Goal: Information Seeking & Learning: Learn about a topic

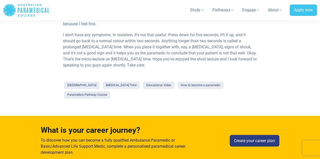
scroll to position [340, 0]
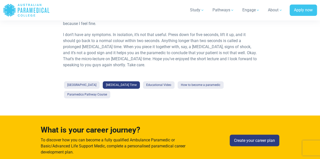
click at [131, 81] on link "[MEDICAL_DATA] Time" at bounding box center [121, 85] width 37 height 8
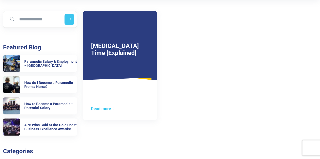
scroll to position [103, 0]
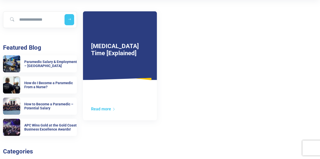
click at [107, 53] on link "[MEDICAL_DATA] Time [Explained]" at bounding box center [115, 50] width 48 height 14
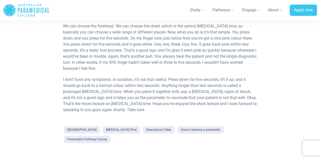
scroll to position [295, 0]
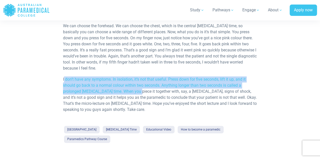
drag, startPoint x: 63, startPoint y: 72, endPoint x: 134, endPoint y: 89, distance: 72.6
click at [134, 89] on p "I don’t have any symptoms. In isolation, it’s not that useful. Press down for f…" at bounding box center [160, 95] width 194 height 36
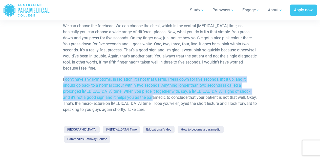
click at [134, 89] on p "I don’t have any symptoms. In isolation, it’s not that useful. Press down for f…" at bounding box center [160, 95] width 194 height 36
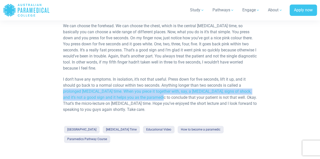
drag, startPoint x: 134, startPoint y: 89, endPoint x: 63, endPoint y: 86, distance: 71.1
click at [63, 86] on p "I don’t have any symptoms. In isolation, it’s not that useful. Press down for f…" at bounding box center [160, 95] width 194 height 36
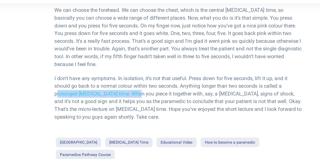
drag, startPoint x: 64, startPoint y: 85, endPoint x: 121, endPoint y: 85, distance: 56.6
click at [121, 85] on p "I don’t have any symptoms. In isolation, it’s not that useful. Press down for f…" at bounding box center [160, 95] width 194 height 36
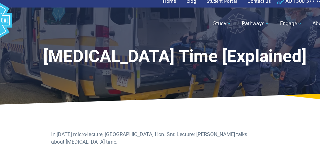
scroll to position [0, 0]
